Goal: Check status

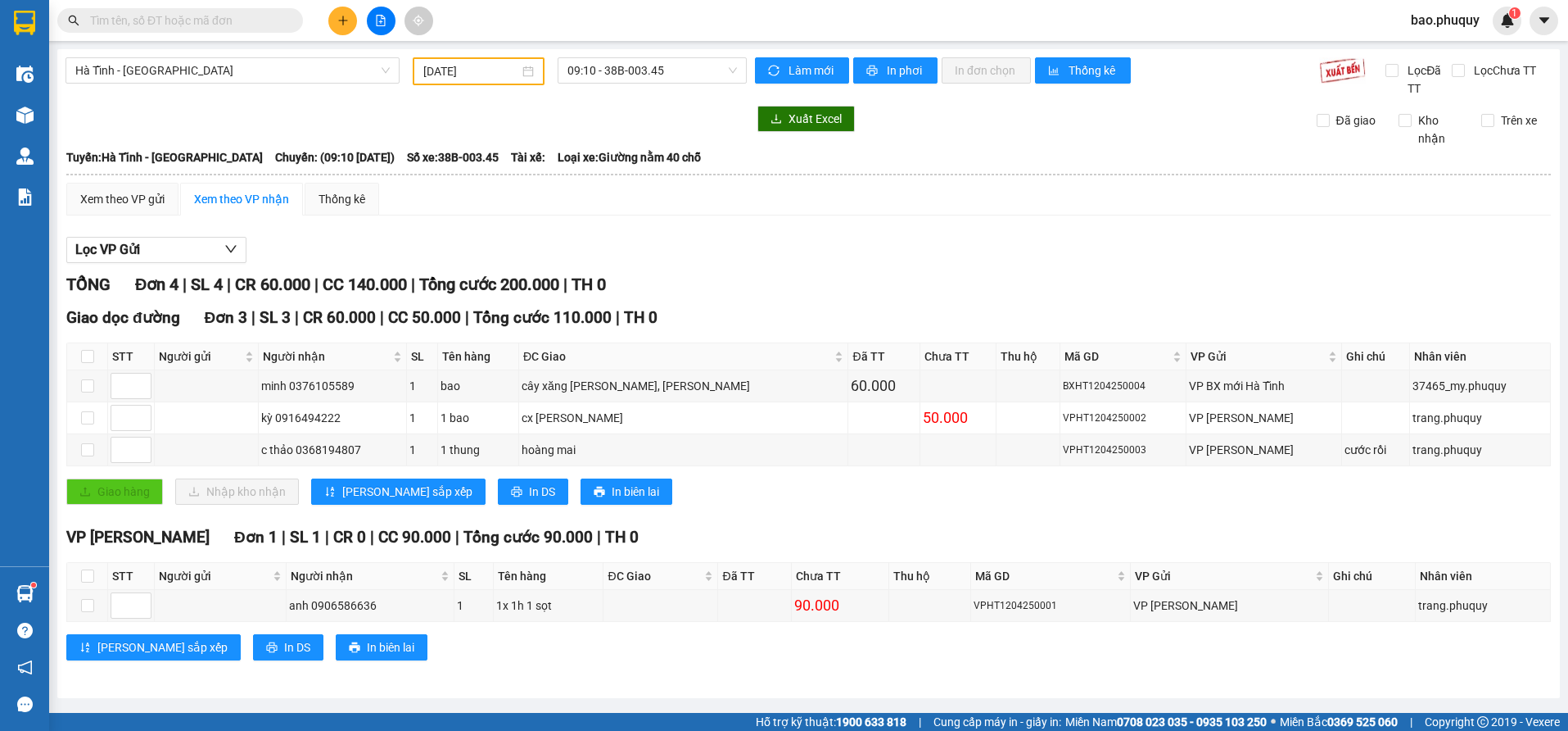
click at [474, 70] on input "[DATE]" at bounding box center [471, 71] width 96 height 18
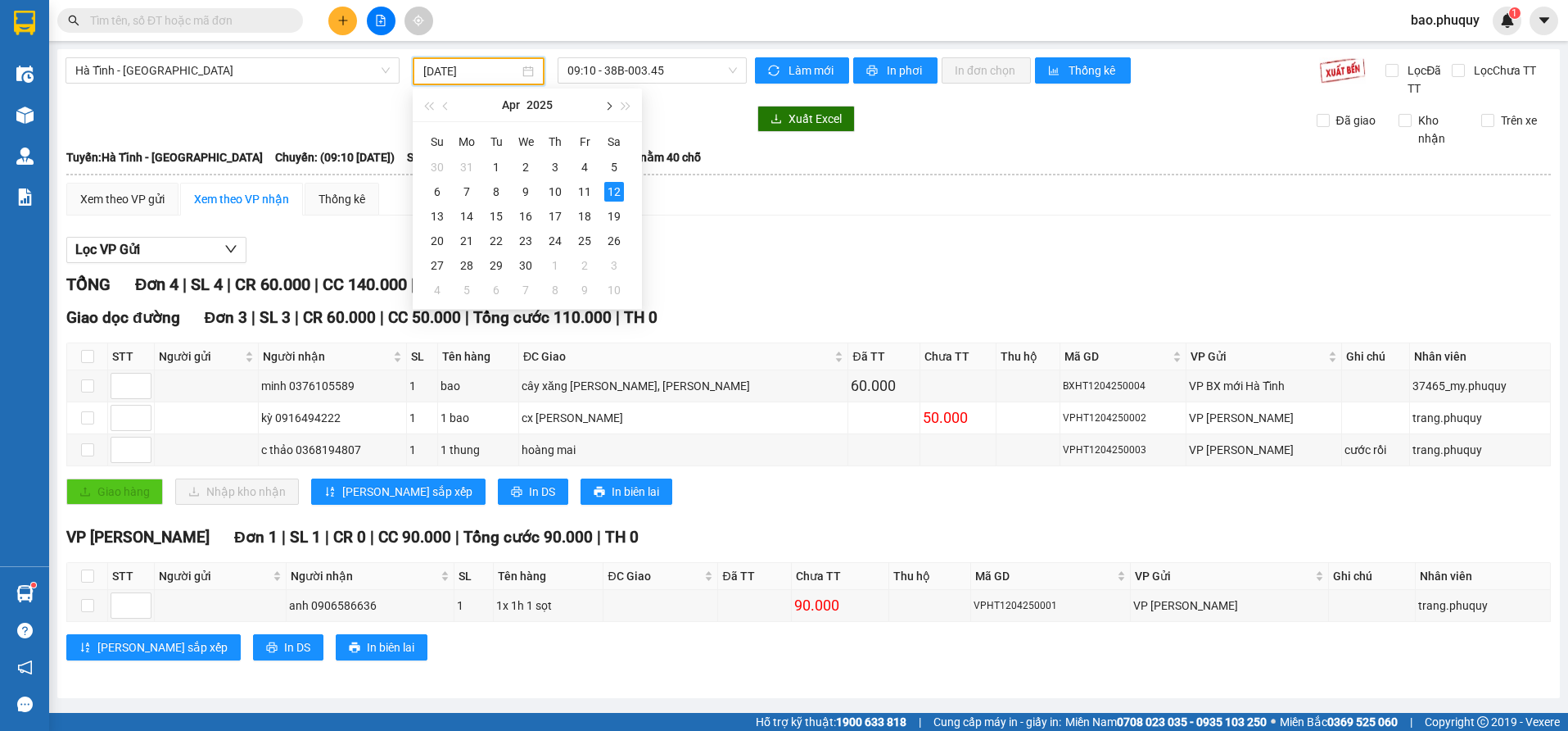
click at [604, 110] on button "button" at bounding box center [608, 105] width 18 height 33
click at [605, 110] on button "button" at bounding box center [608, 105] width 18 height 33
click at [605, 109] on button "button" at bounding box center [608, 105] width 18 height 33
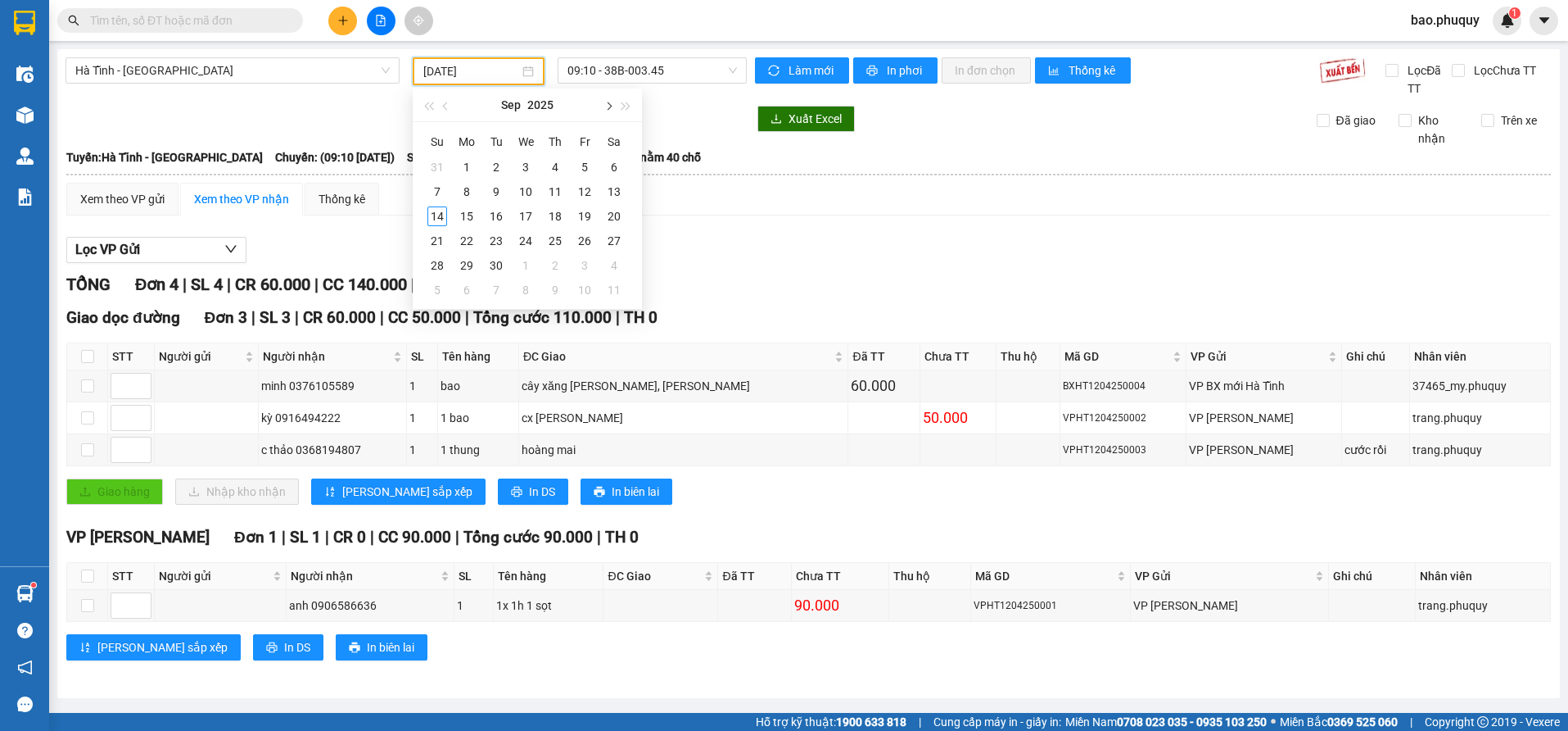
click at [605, 109] on button "button" at bounding box center [608, 105] width 18 height 33
click at [448, 105] on span "button" at bounding box center [447, 106] width 8 height 8
click at [432, 220] on div "14" at bounding box center [437, 216] width 20 height 20
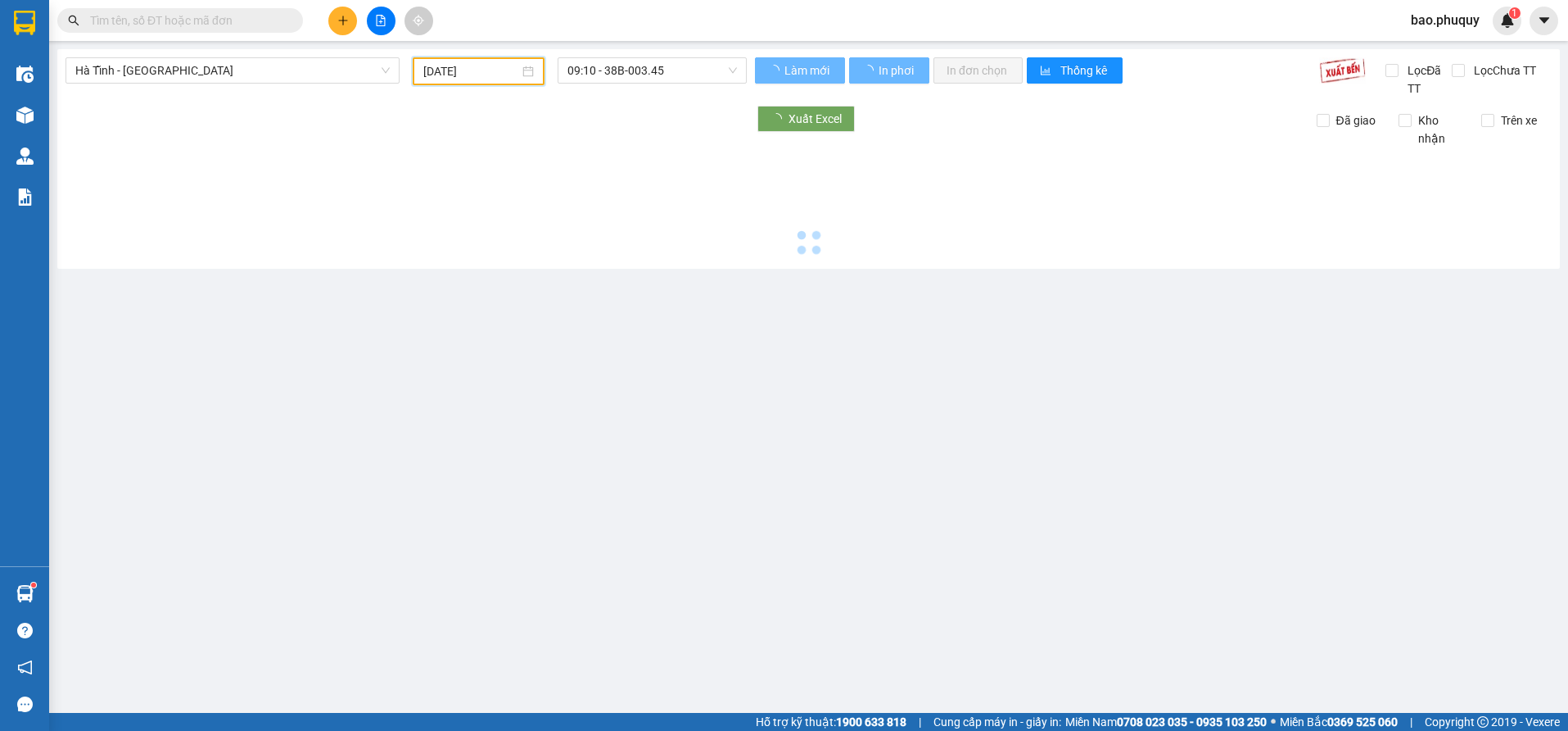
type input "[DATE]"
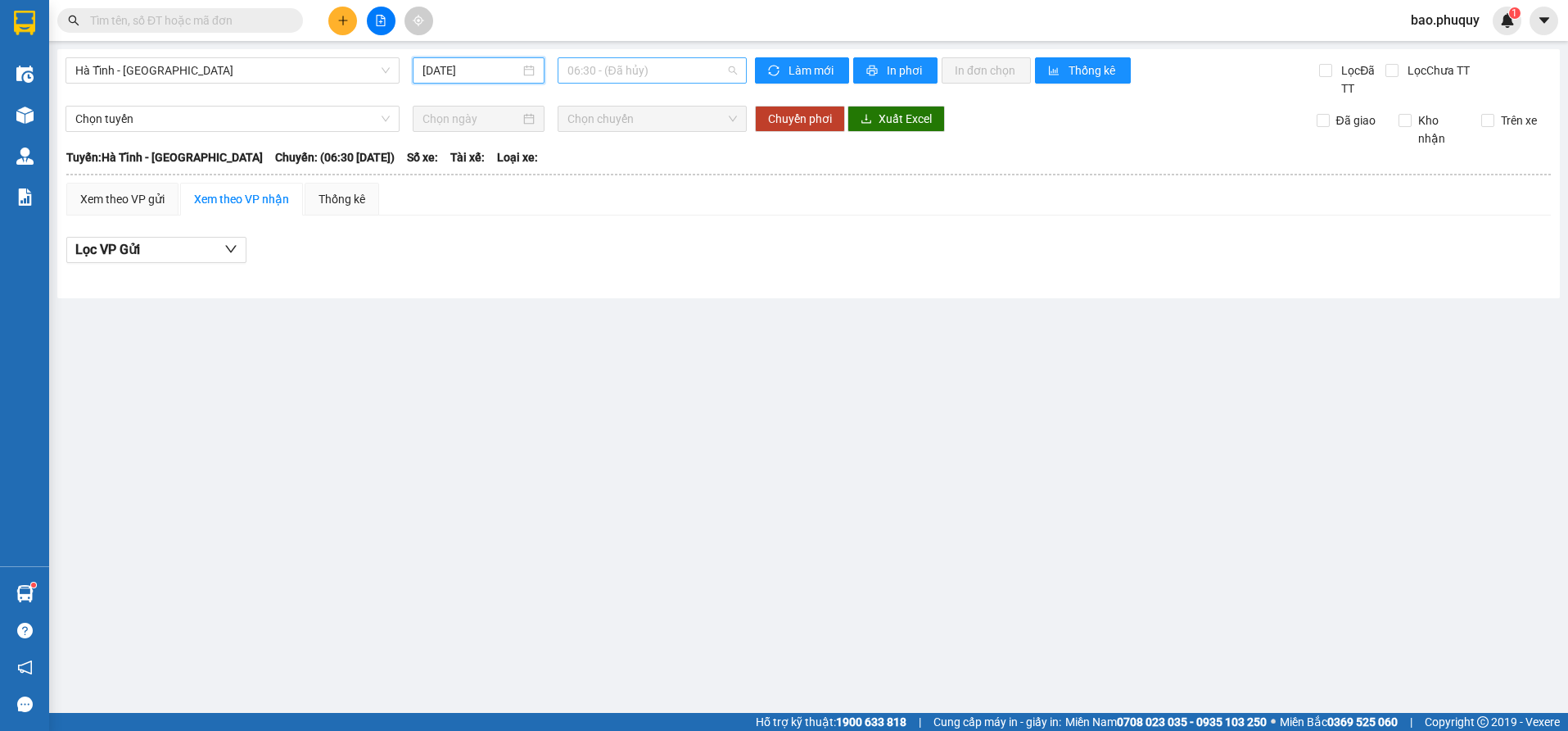
click at [659, 71] on span "06:30 - (Đã hủy)" at bounding box center [652, 70] width 170 height 24
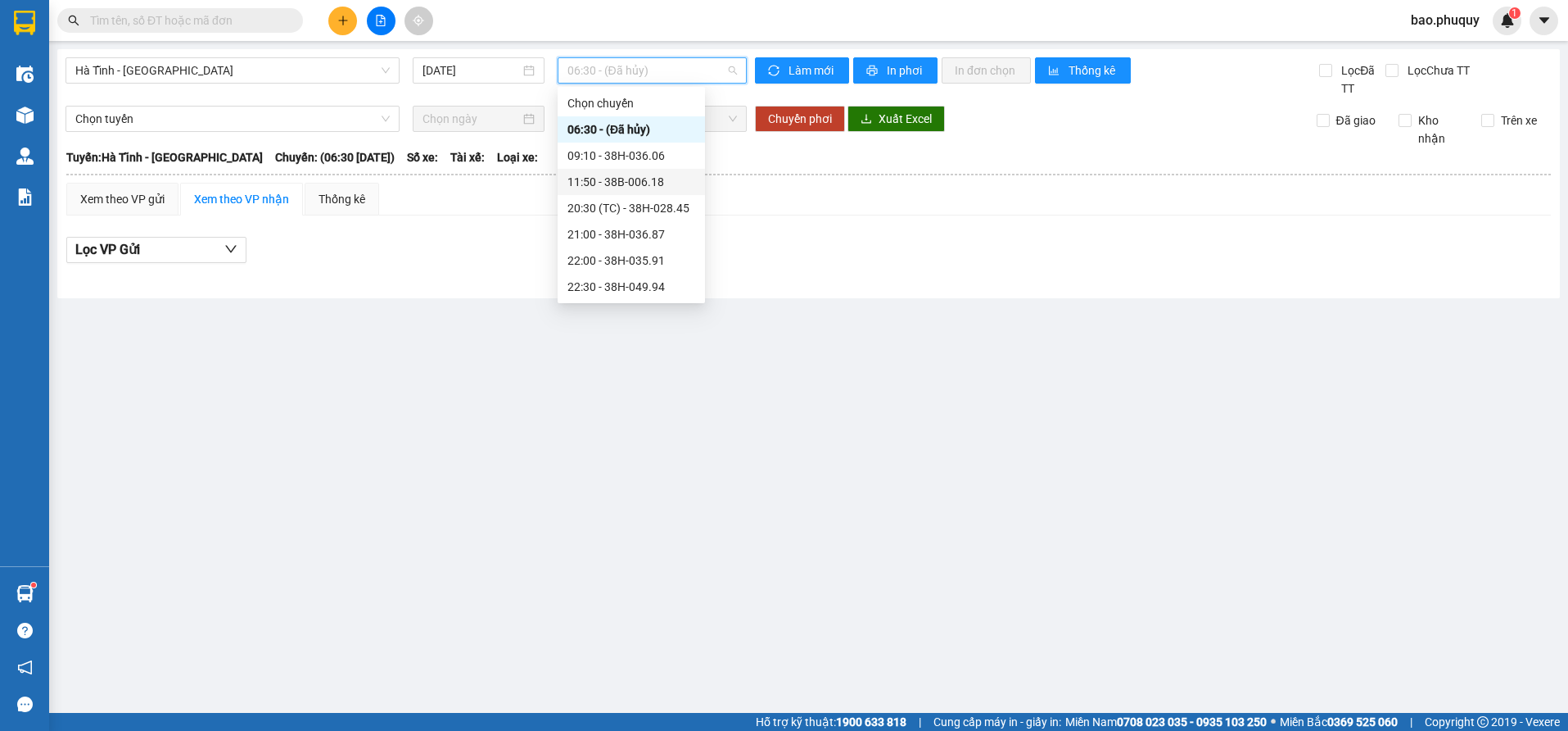
click at [674, 194] on div "11:50 - 38B-006.18" at bounding box center [631, 181] width 147 height 26
